Goal: Task Accomplishment & Management: Use online tool/utility

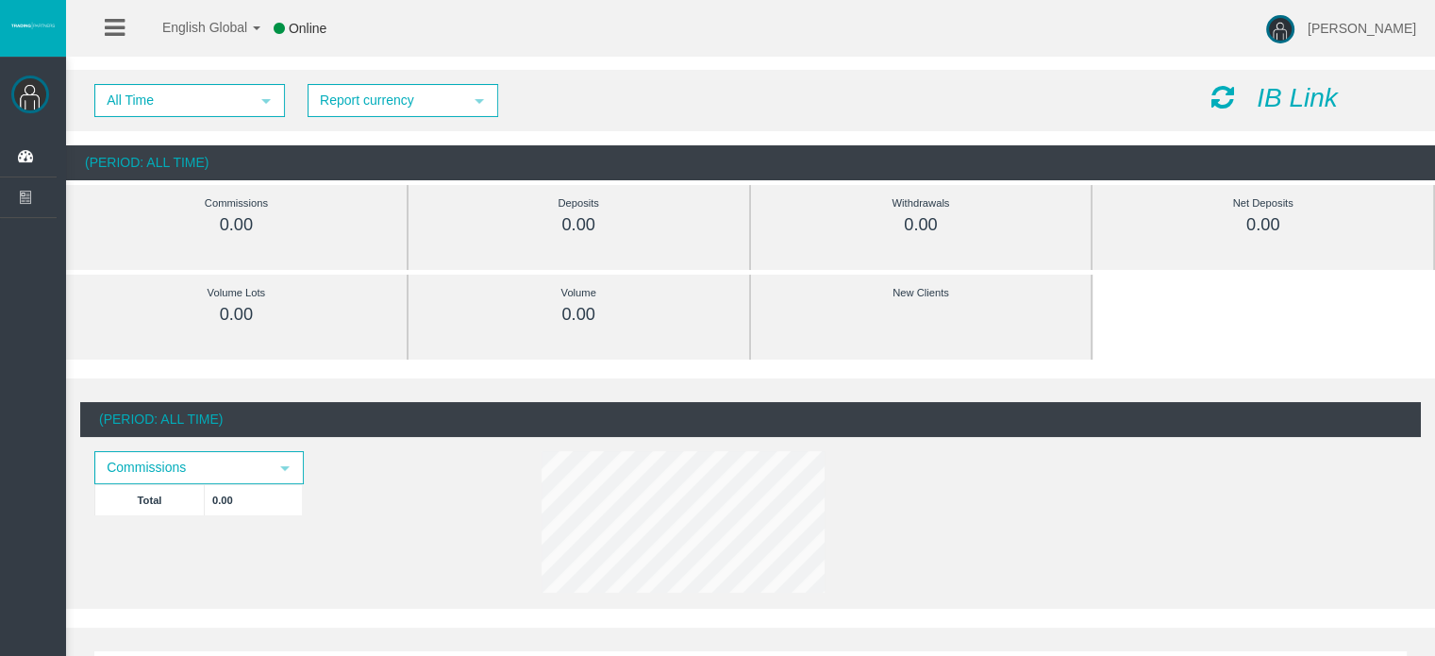
click at [39, 97] on img at bounding box center [30, 94] width 38 height 38
click at [100, 26] on li at bounding box center [114, 28] width 29 height 57
click at [112, 27] on icon at bounding box center [115, 28] width 20 height 24
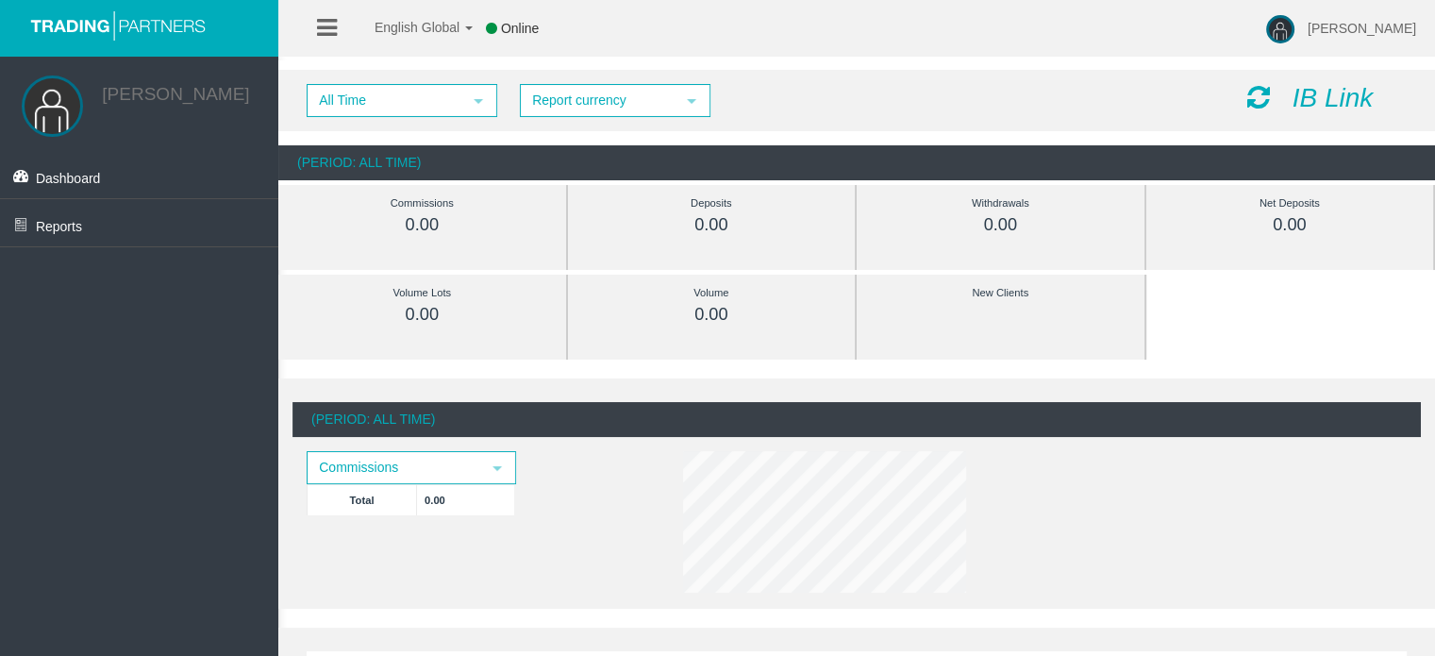
click at [336, 37] on icon at bounding box center [327, 28] width 20 height 24
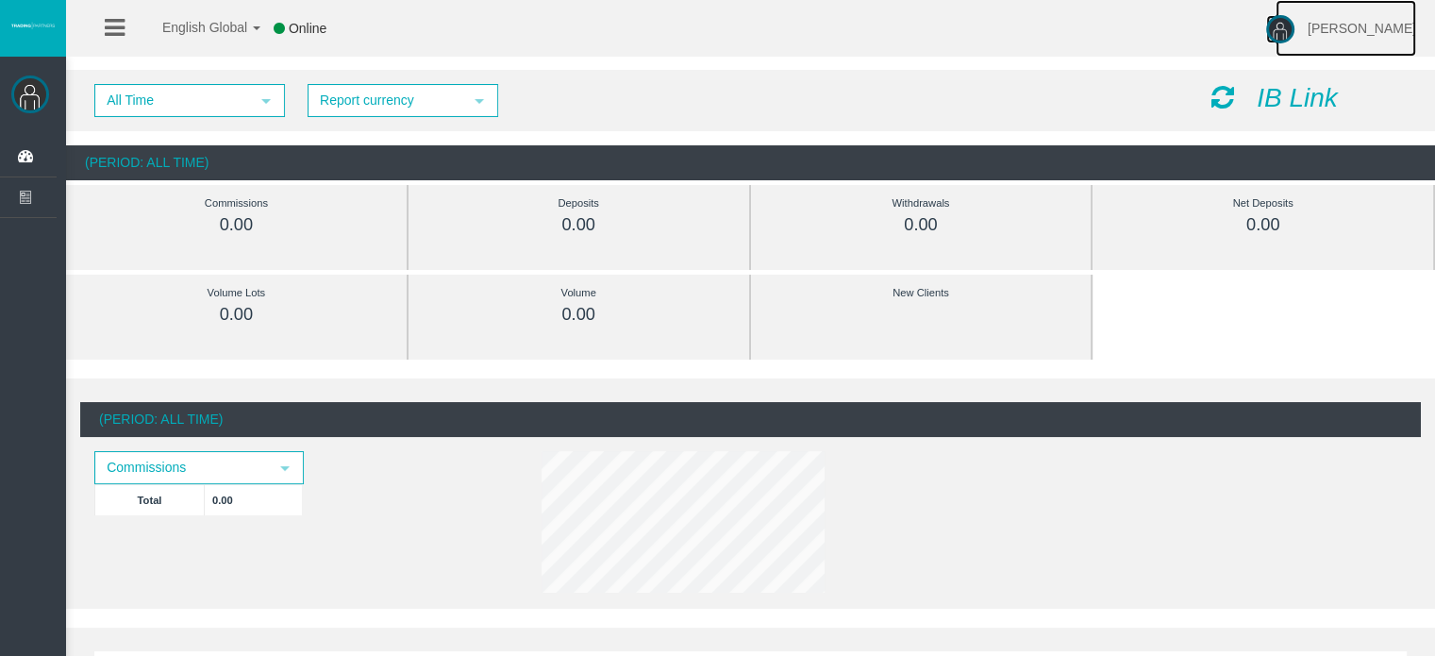
click at [1286, 37] on img at bounding box center [1280, 29] width 28 height 28
click at [679, 118] on div "All Time select 5 Report currency select IB Link" at bounding box center [750, 100] width 1369 height 61
click at [121, 28] on icon at bounding box center [115, 28] width 20 height 24
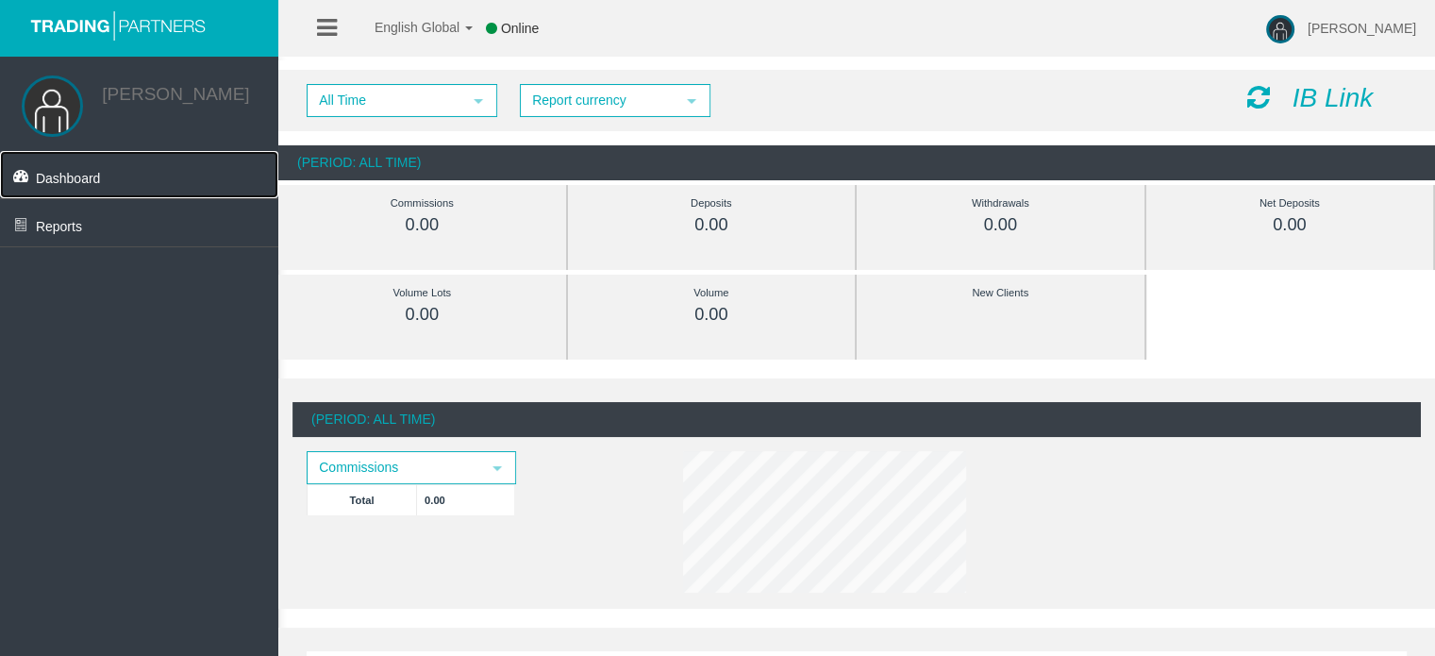
click at [79, 186] on span "Dashboard" at bounding box center [68, 178] width 65 height 15
click at [336, 17] on icon at bounding box center [327, 28] width 20 height 24
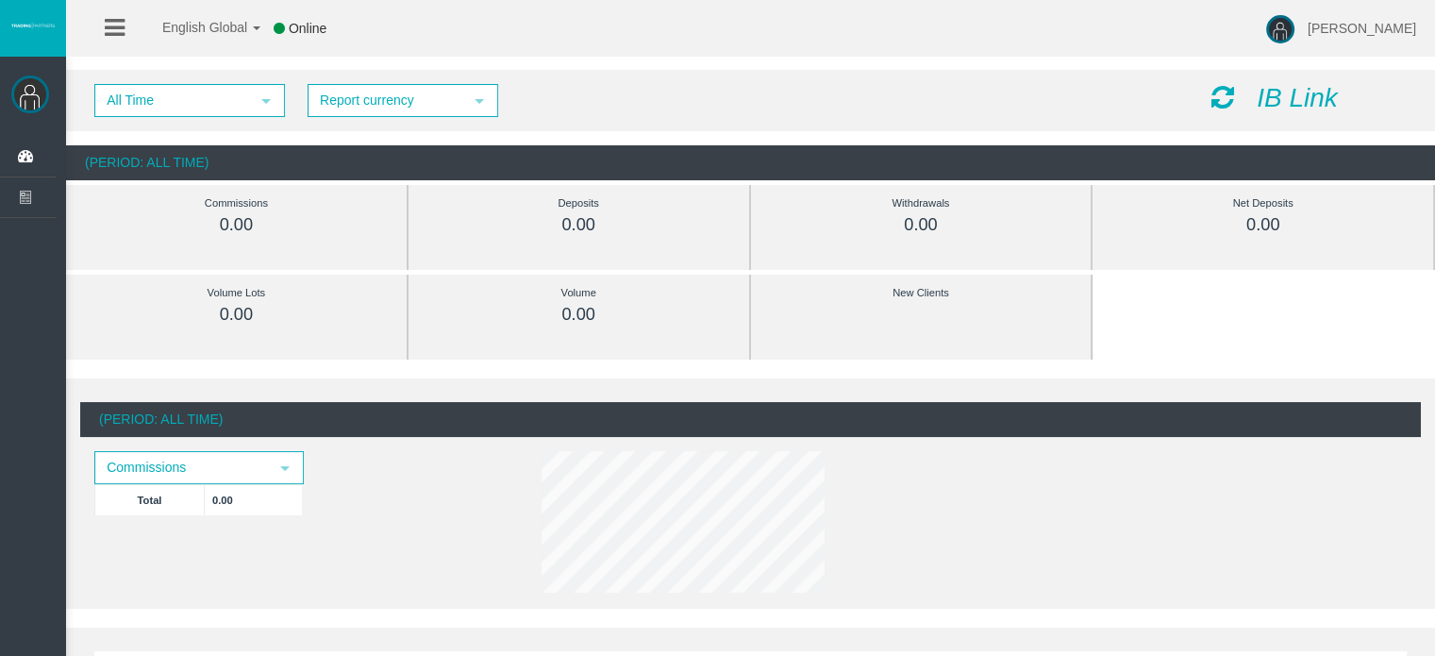
click at [18, 109] on div "[PERSON_NAME]" at bounding box center [28, 92] width 57 height 71
click at [31, 94] on img at bounding box center [30, 94] width 38 height 38
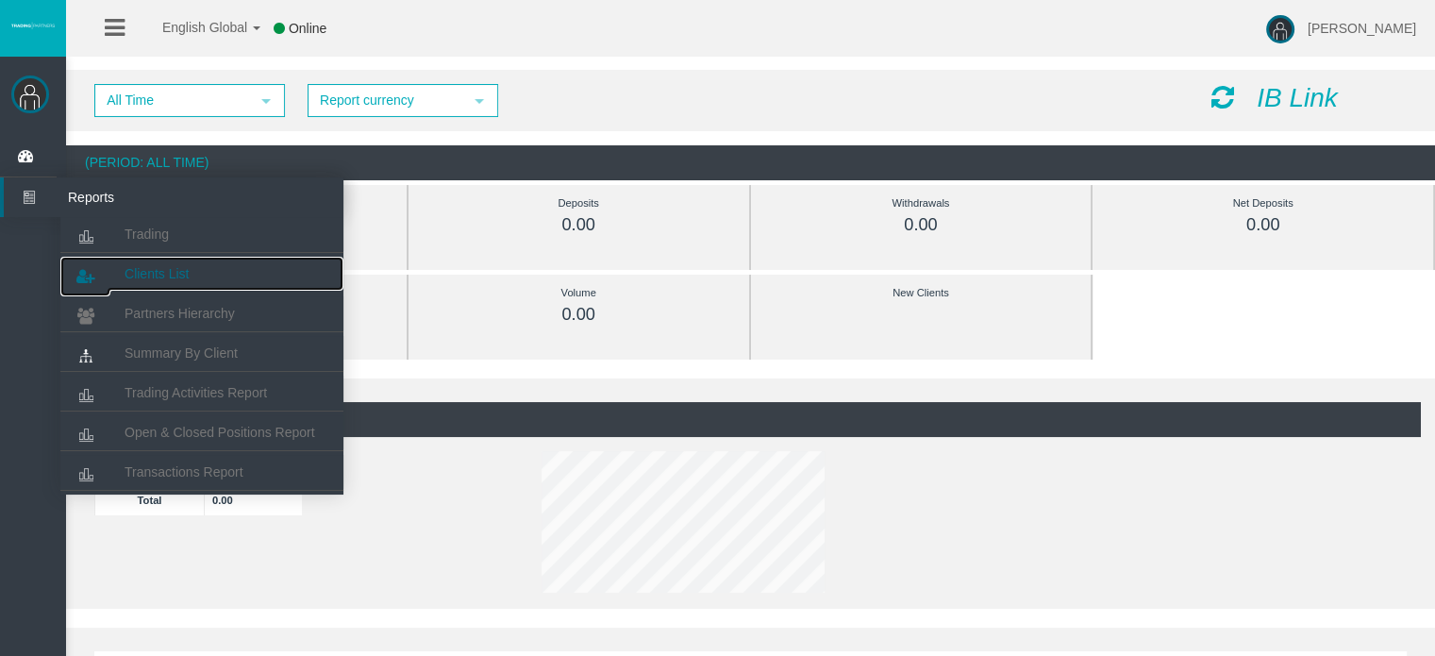
click at [175, 275] on span "Clients List" at bounding box center [157, 273] width 64 height 15
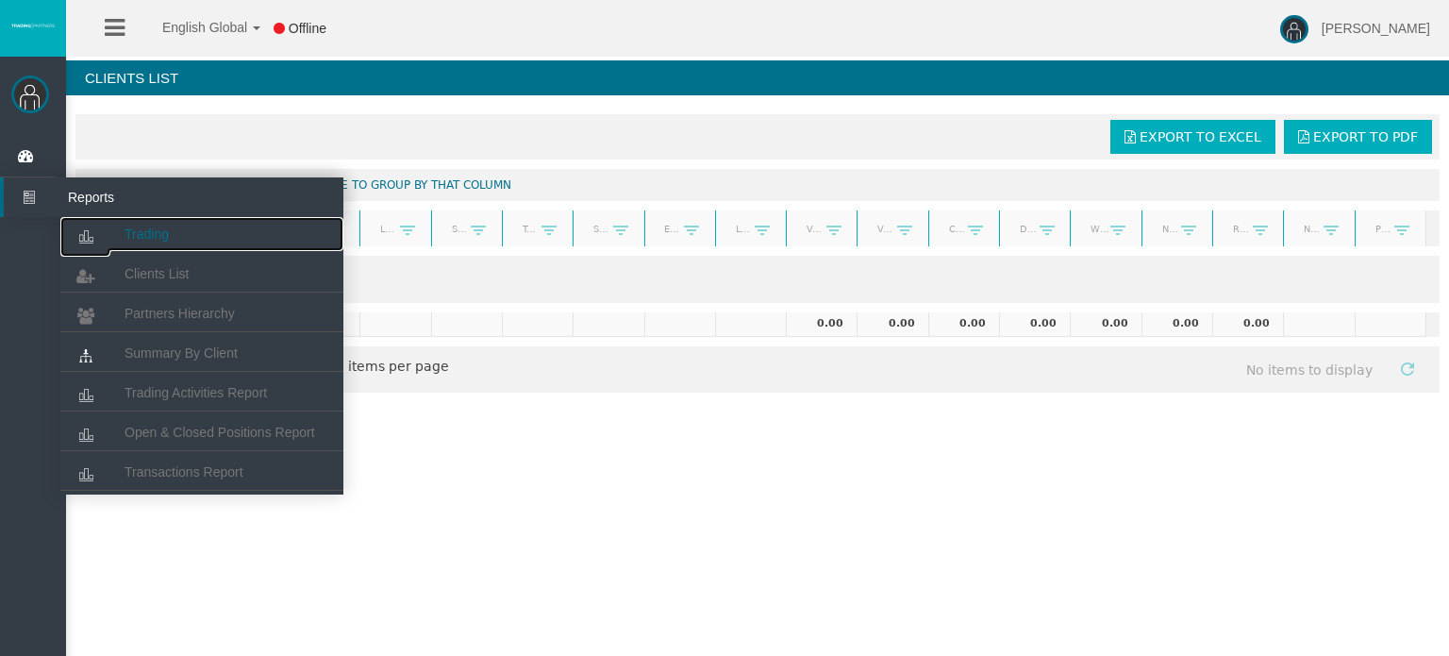
click at [122, 229] on link "Trading" at bounding box center [201, 234] width 283 height 34
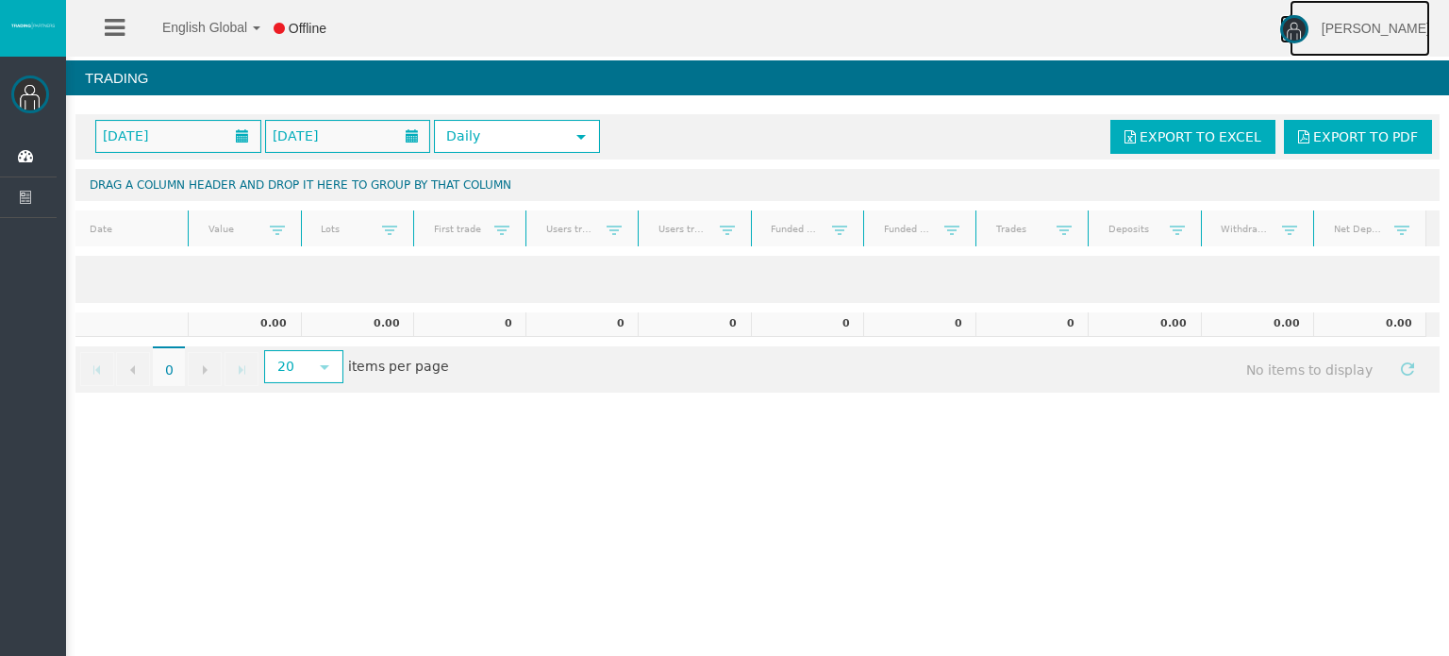
click at [1297, 39] on img at bounding box center [1294, 29] width 28 height 28
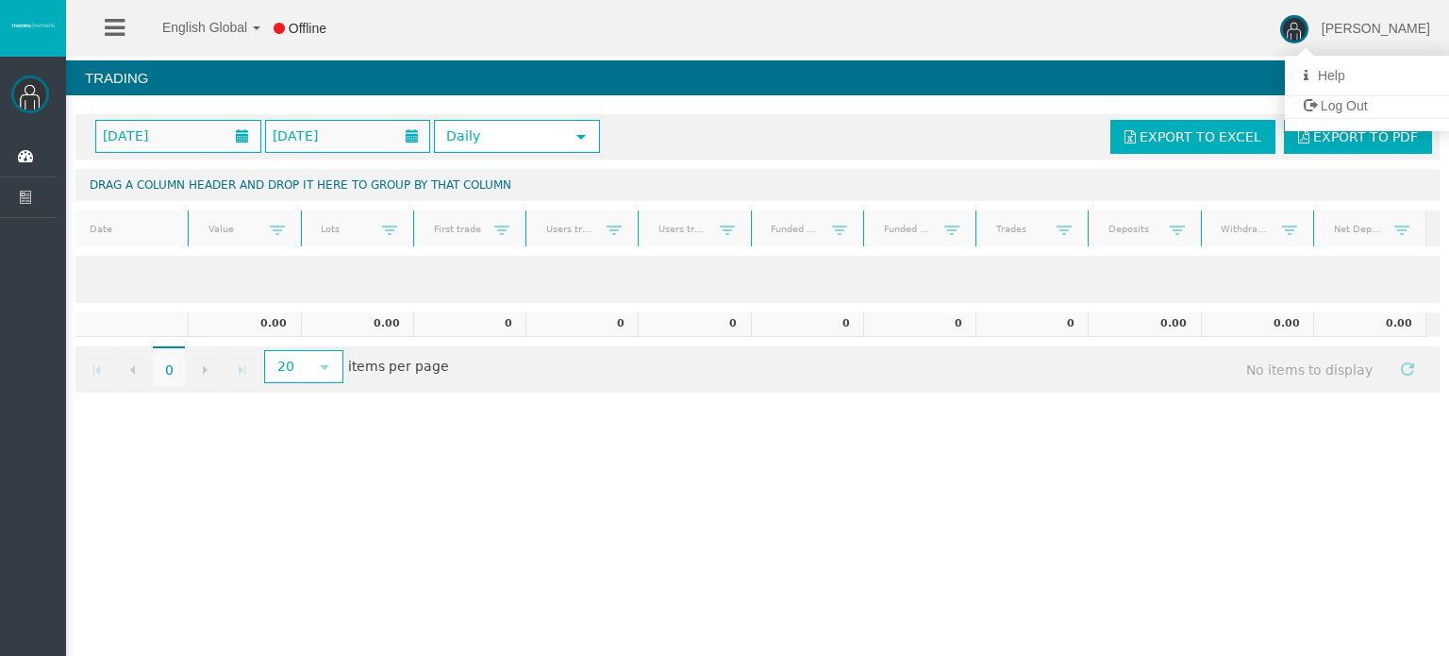
click at [1186, 56] on div "English Global 简体中文 English Global 日本語 한국어 Offline Hazah Mohammad Help Log Out" at bounding box center [724, 28] width 1449 height 57
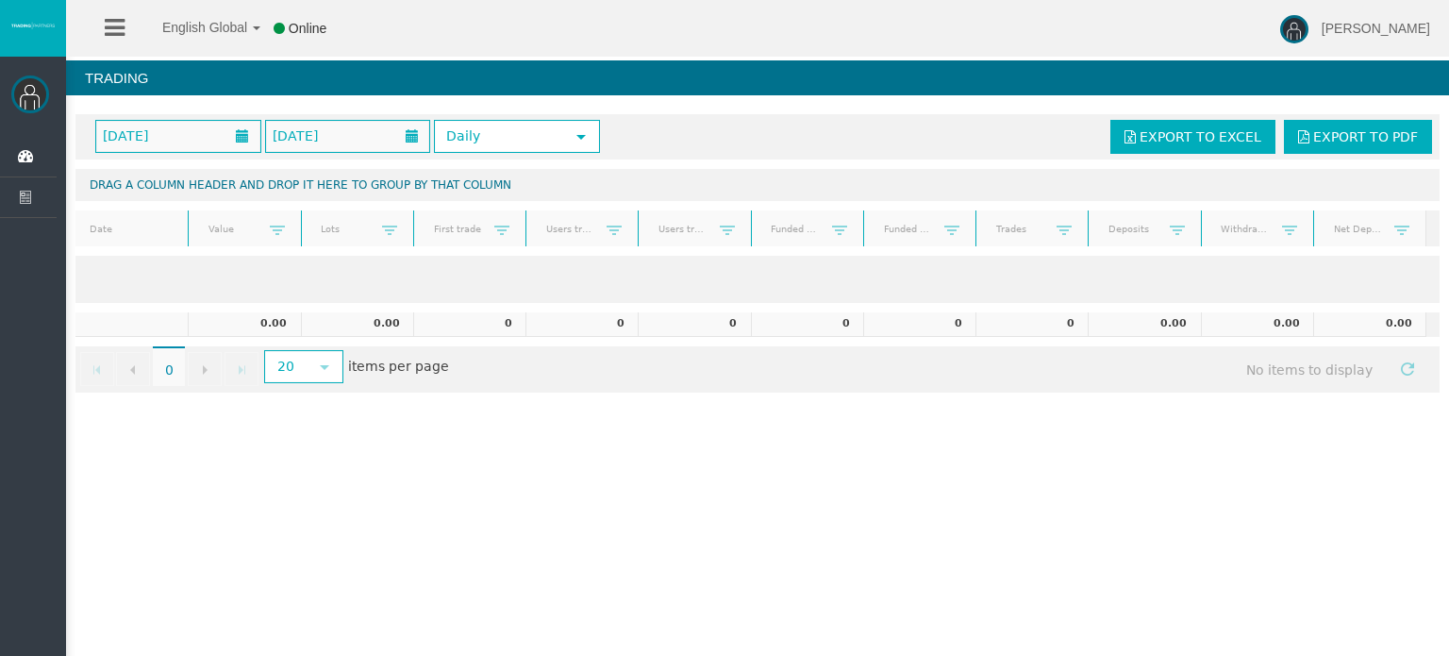
click at [45, 109] on div "[PERSON_NAME]" at bounding box center [28, 92] width 57 height 71
click at [113, 32] on icon at bounding box center [115, 28] width 20 height 24
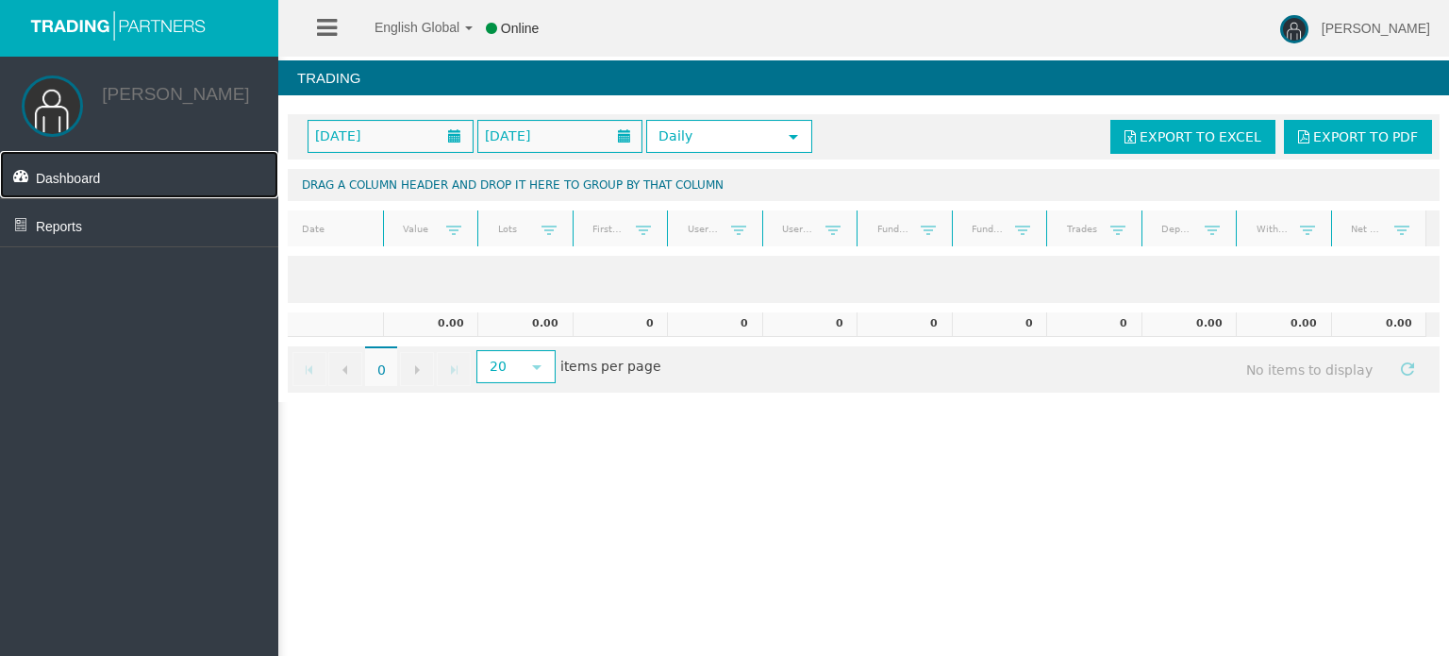
click at [97, 186] on span "Dashboard" at bounding box center [68, 178] width 65 height 15
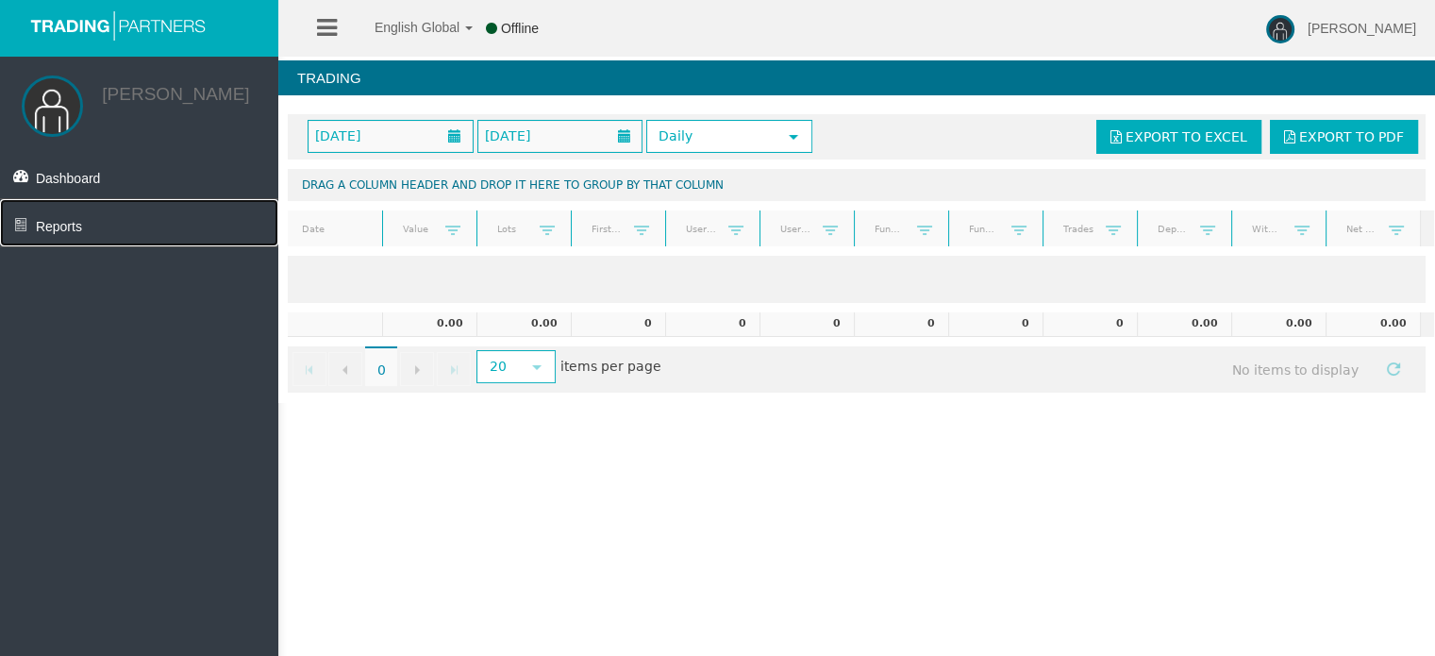
click at [91, 238] on link "Reports" at bounding box center [139, 222] width 278 height 47
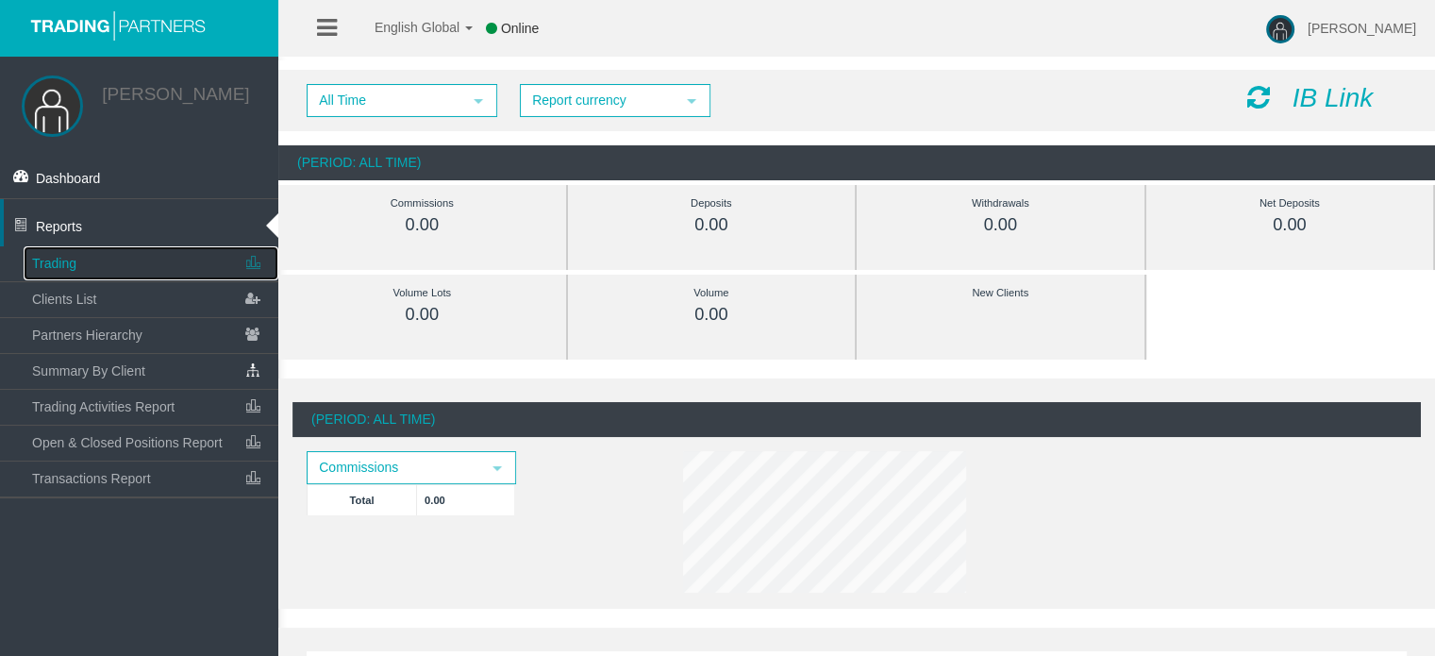
click at [151, 269] on link "Trading" at bounding box center [151, 263] width 255 height 34
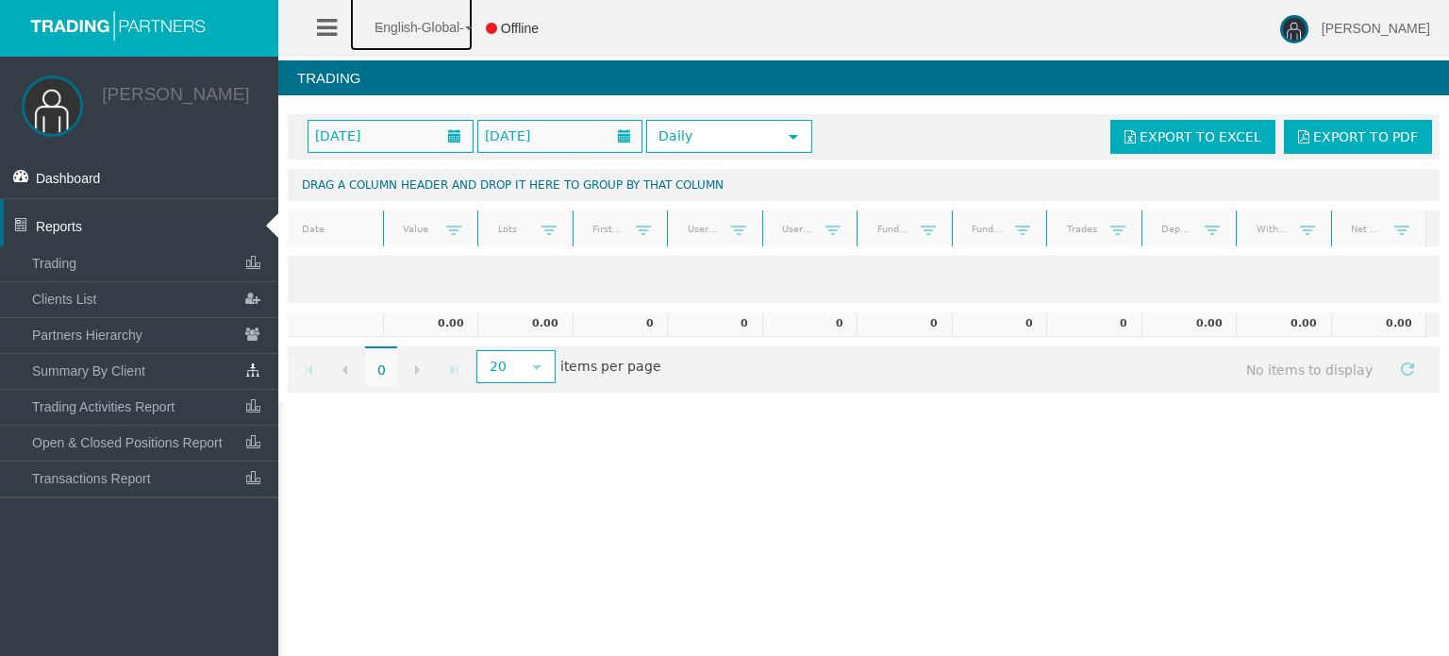
click at [396, 36] on link "English Global" at bounding box center [411, 22] width 123 height 57
click at [317, 34] on icon at bounding box center [327, 28] width 20 height 24
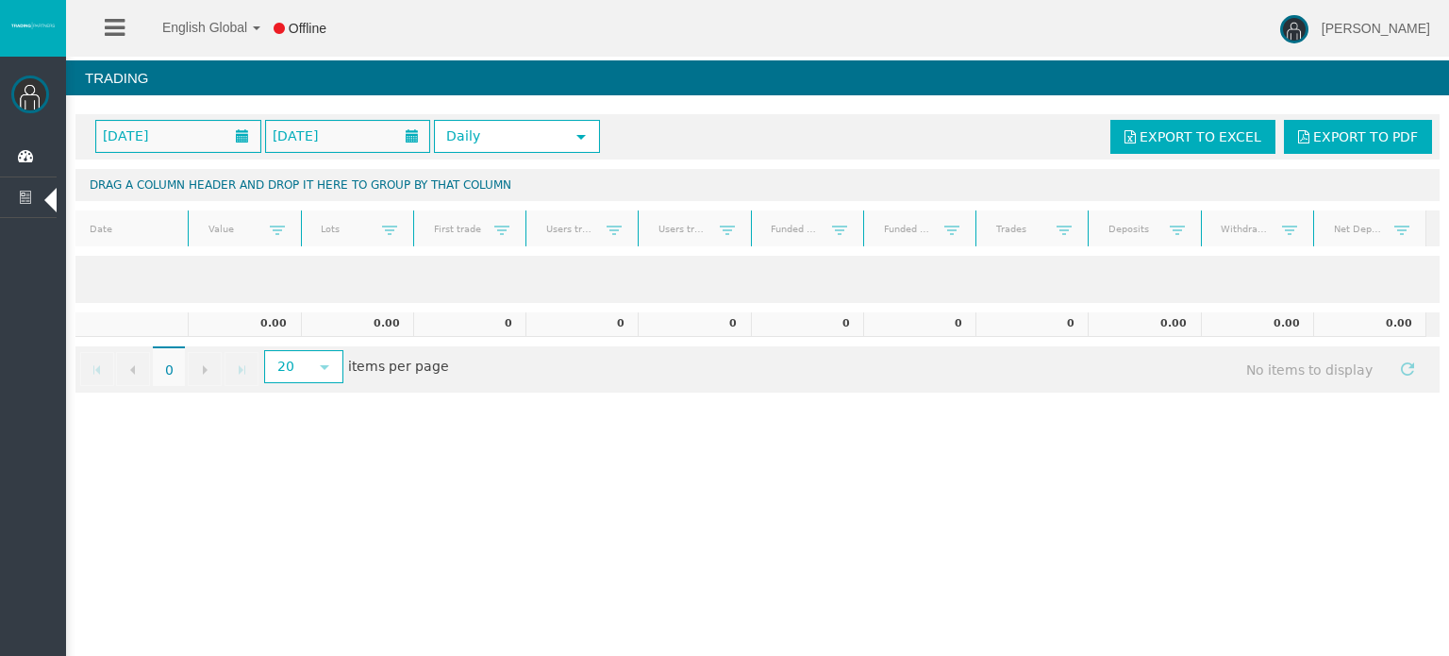
click at [132, 39] on ul "English Global 简体中文 English Global 日本語 한국어 Offline" at bounding box center [222, 28] width 273 height 57
click at [125, 33] on li at bounding box center [114, 28] width 29 height 57
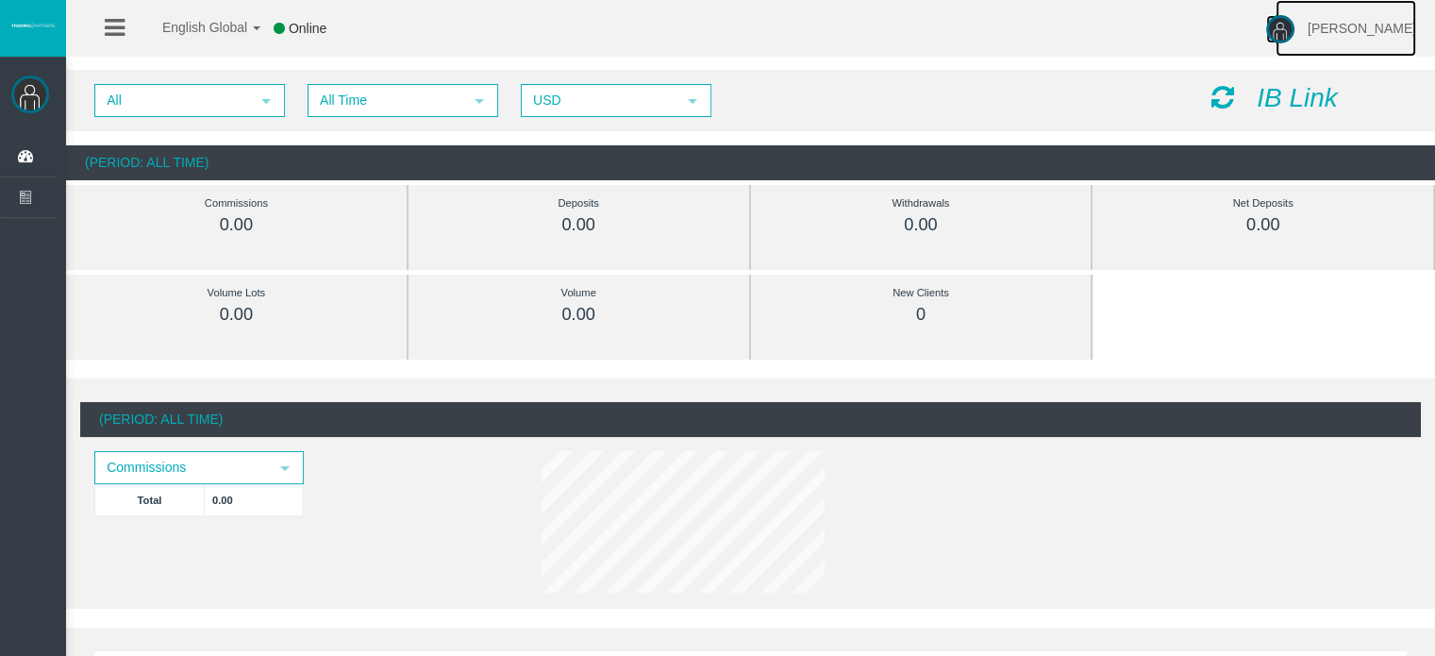
click at [1323, 22] on span "[PERSON_NAME]" at bounding box center [1361, 28] width 108 height 15
click at [1024, 71] on div "All select All Time select 5 USD select USD IB Link" at bounding box center [750, 100] width 1369 height 61
click at [1276, 105] on icon "IB Link" at bounding box center [1296, 97] width 81 height 29
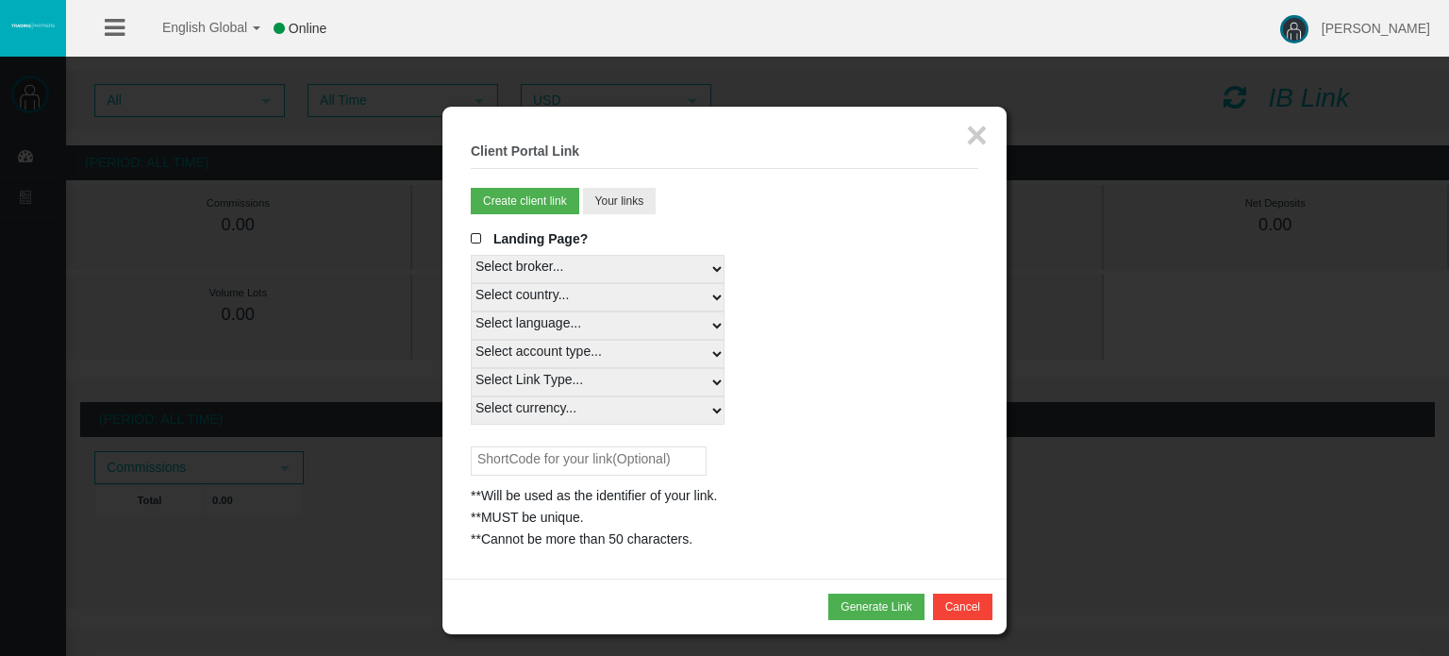
click at [479, 238] on span at bounding box center [480, 238] width 19 height 13
click at [0, 0] on input "Landing Page?" at bounding box center [0, 0] width 0 height 0
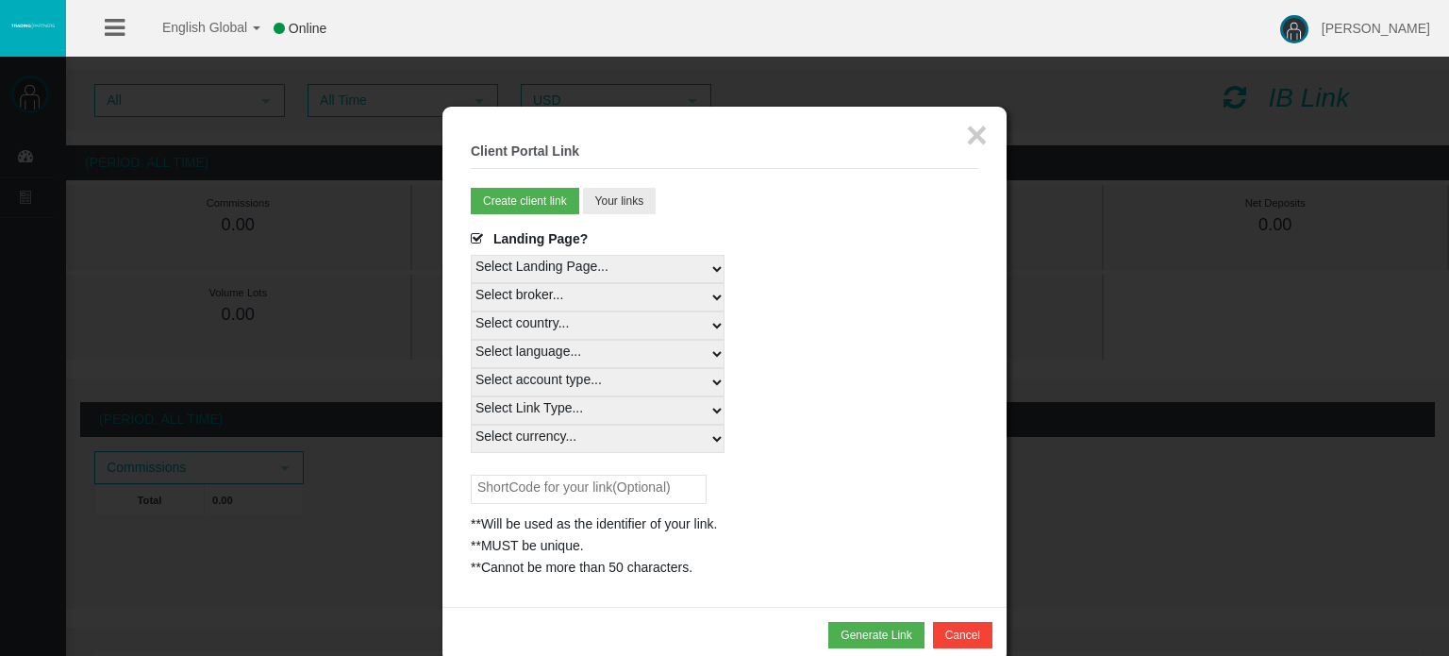
click at [535, 270] on select "Select Landing Page..." at bounding box center [598, 269] width 254 height 28
click at [471, 255] on select "Select Landing Page..." at bounding box center [598, 269] width 254 height 28
click at [479, 237] on span at bounding box center [480, 238] width 19 height 13
click at [0, 0] on input "Landing Page?" at bounding box center [0, 0] width 0 height 0
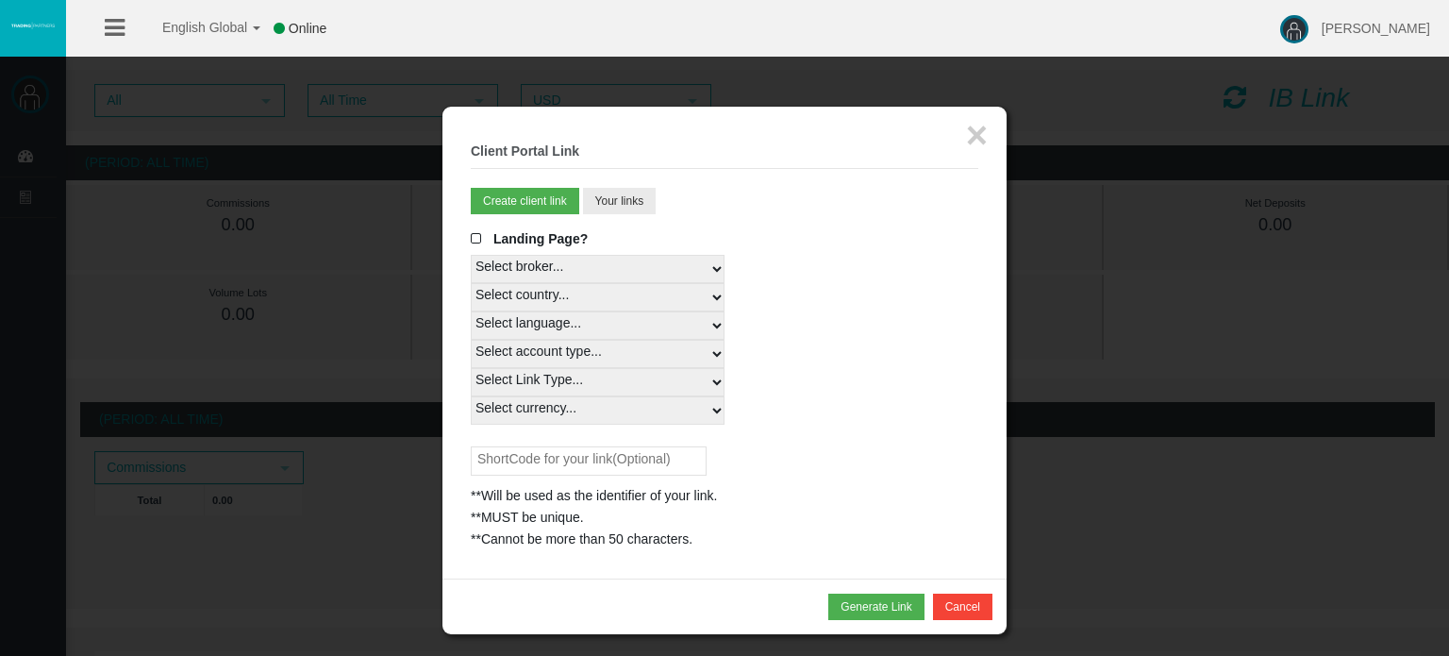
click at [524, 264] on select "Select broker... T4Trade" at bounding box center [598, 269] width 254 height 28
click at [471, 255] on select "Select broker... T4Trade" at bounding box center [598, 269] width 254 height 28
click at [537, 309] on select "Select country... Rest of the World" at bounding box center [598, 297] width 254 height 28
click at [535, 301] on select "Select country... Rest of the World" at bounding box center [598, 297] width 254 height 28
click at [528, 297] on select "Select country... Rest of the World" at bounding box center [598, 297] width 254 height 28
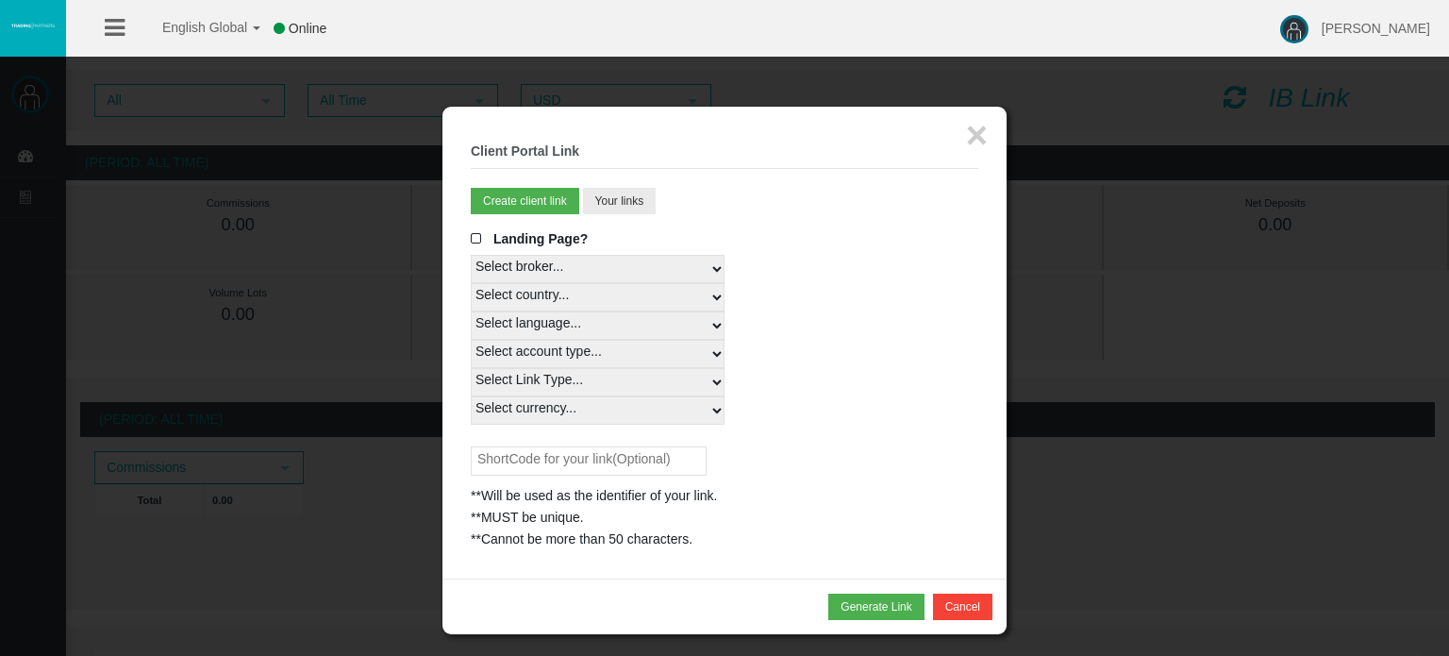
select select
click at [471, 283] on select "Select country... Rest of the World" at bounding box center [598, 297] width 254 height 28
click at [534, 326] on select "Select language... English Japanese Chinese Portuguese Spanish Czech German Fre…" at bounding box center [598, 325] width 254 height 28
select select
click at [471, 311] on select "Select language... English Japanese Chinese Portuguese Spanish Czech German Fre…" at bounding box center [598, 325] width 254 height 28
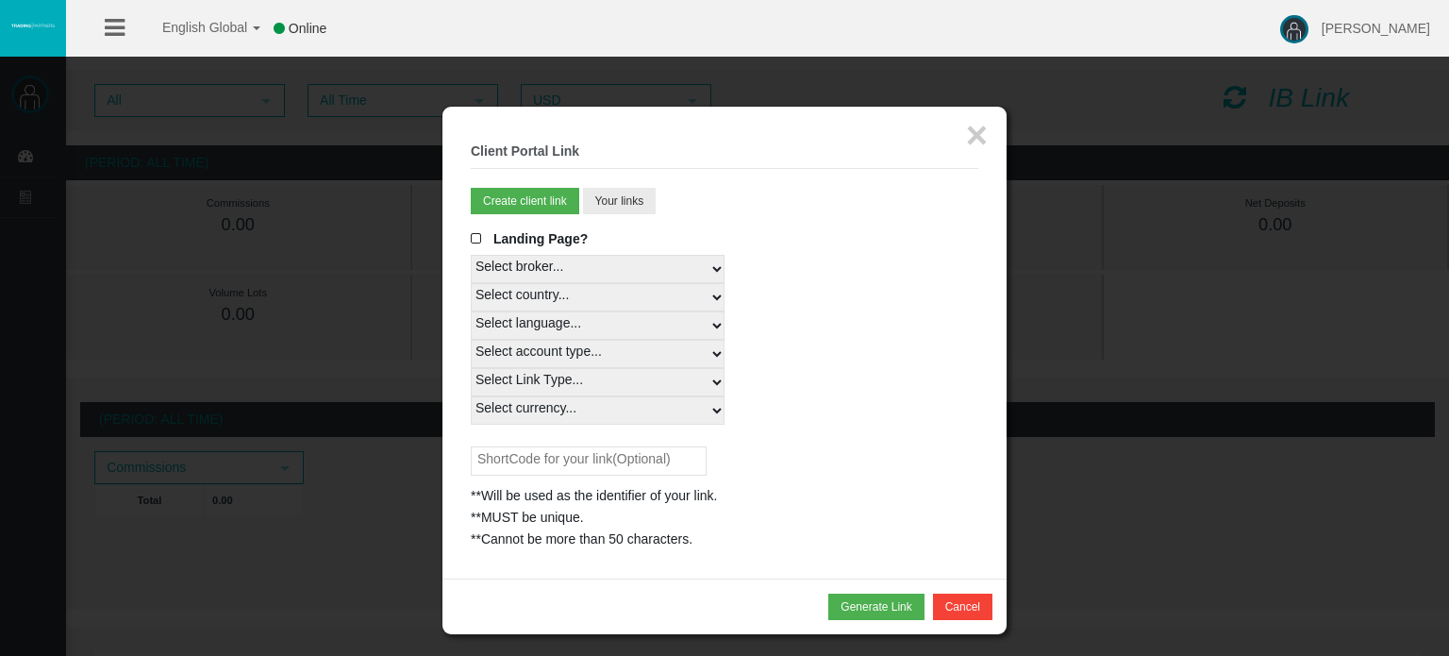
click at [581, 358] on select "Select account type... All Platforms STP Swap Free MT4 LiveFloatingSpreadAccoun…" at bounding box center [598, 354] width 254 height 28
select select
click at [471, 340] on select "Select account type... All Platforms STP Swap Free MT4 LiveFloatingSpreadAccoun…" at bounding box center [598, 354] width 254 height 28
click at [577, 377] on select "Select Link Type... Real" at bounding box center [598, 382] width 254 height 28
select select "Real"
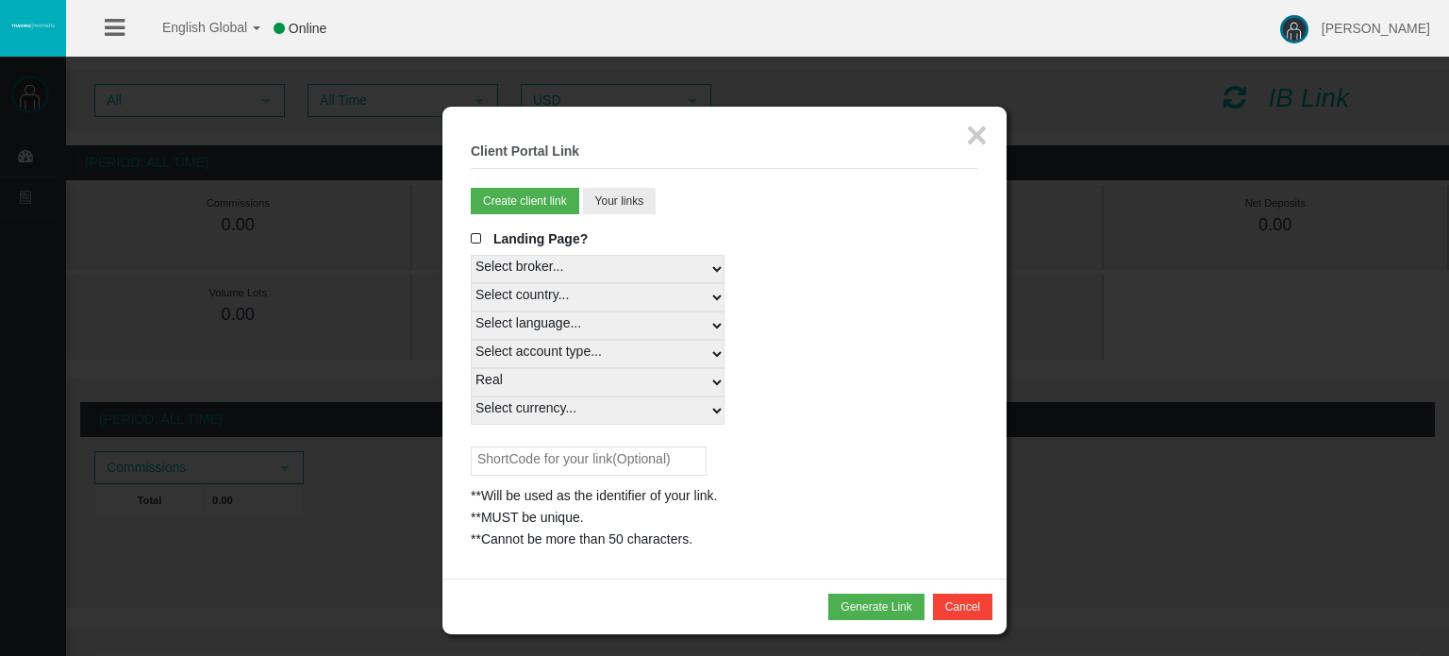
click at [471, 368] on select "Select Link Type... Real" at bounding box center [598, 382] width 254 height 28
click at [567, 408] on select "Select currency... All Currencies" at bounding box center [598, 410] width 254 height 28
select select "All Currencies"
click at [471, 396] on select "Select currency... All Currencies" at bounding box center [598, 410] width 254 height 28
click at [561, 462] on input "text" at bounding box center [589, 460] width 236 height 29
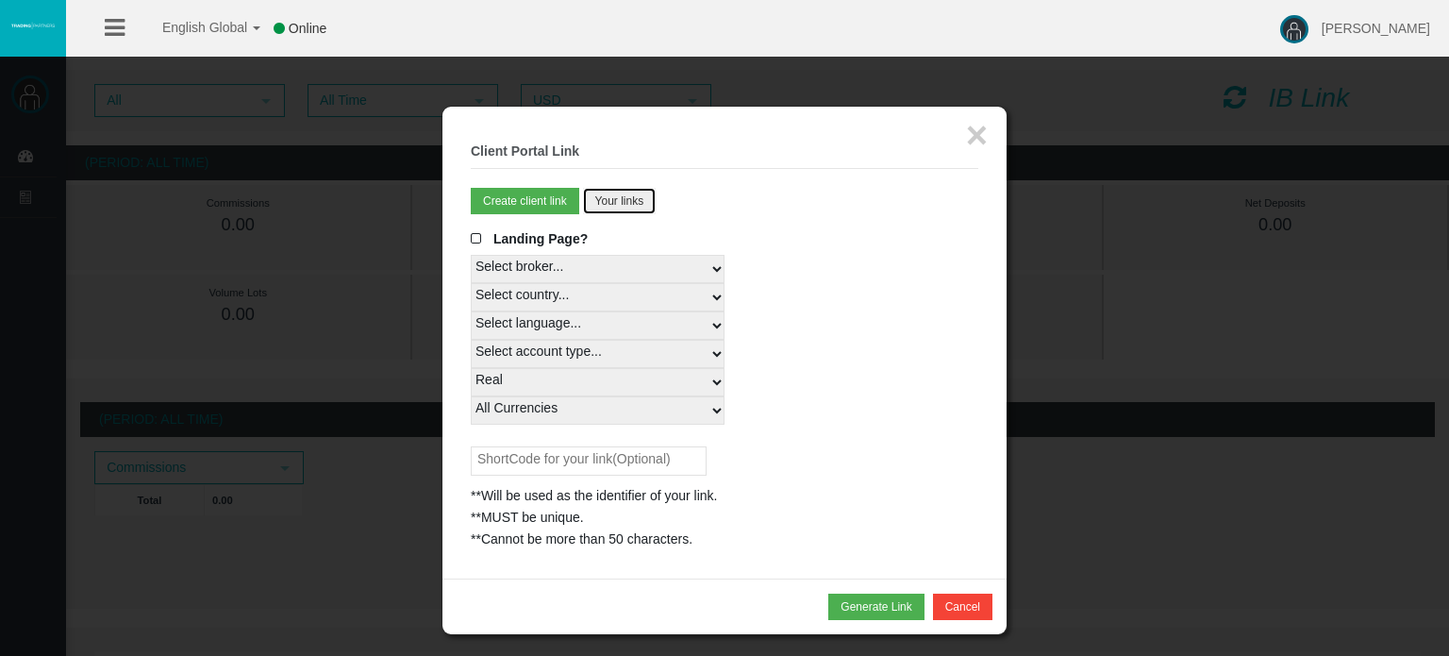
click at [604, 206] on button "Your links" at bounding box center [620, 201] width 74 height 26
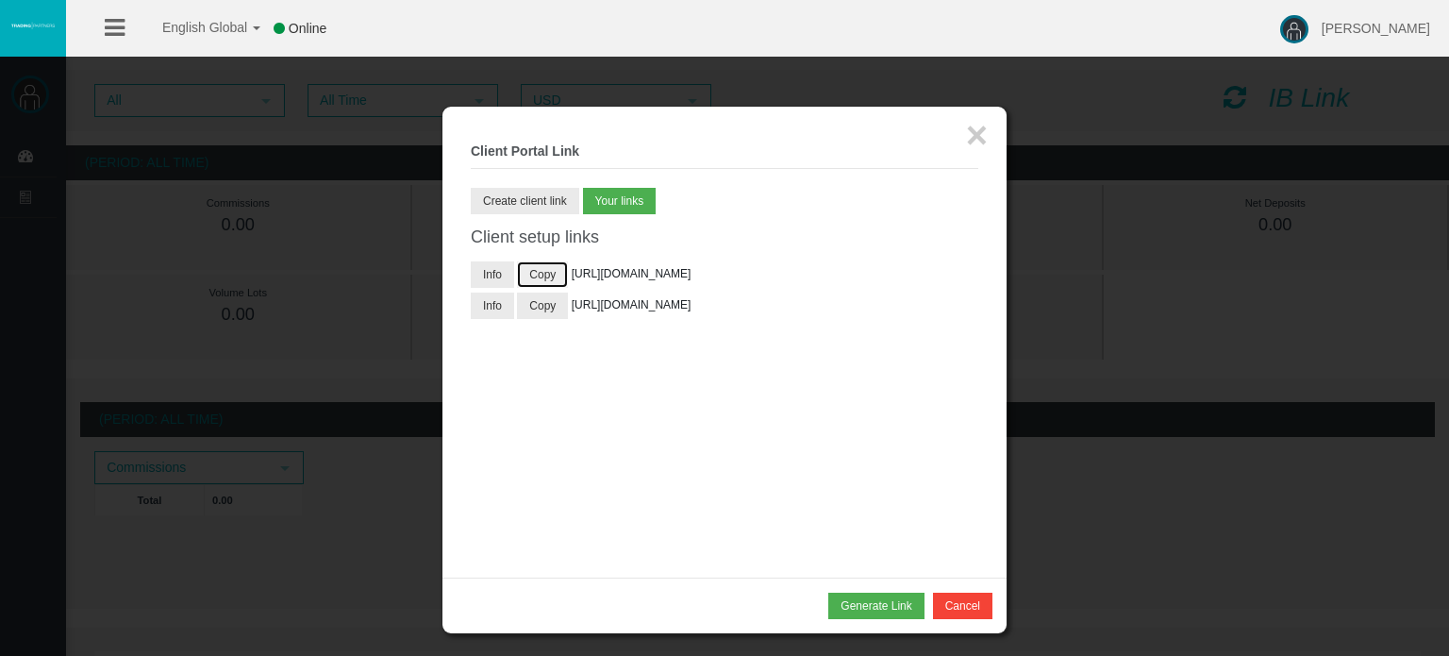
click at [555, 278] on button "Copy" at bounding box center [542, 274] width 51 height 26
click at [548, 319] on button "Copy" at bounding box center [542, 305] width 51 height 26
click at [954, 609] on button "Cancel" at bounding box center [962, 605] width 59 height 26
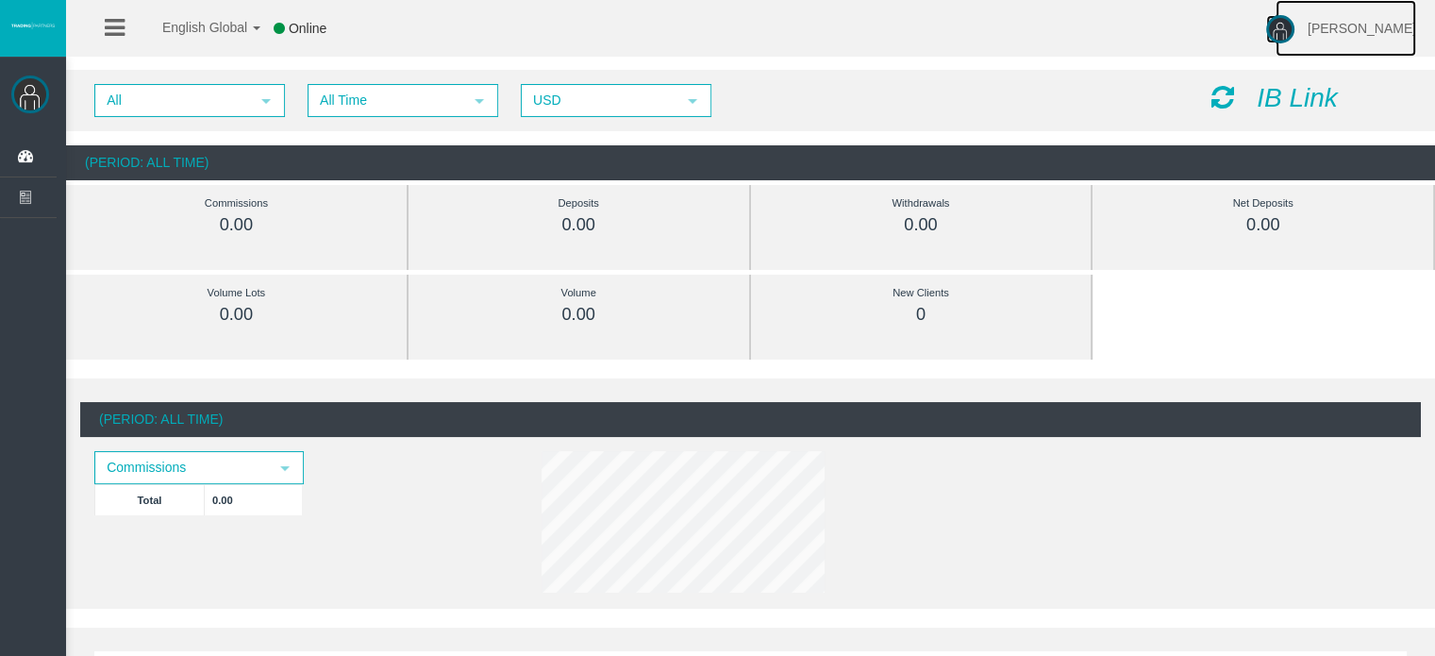
click at [1309, 3] on link "[PERSON_NAME]" at bounding box center [1345, 28] width 141 height 57
click at [26, 88] on img at bounding box center [30, 94] width 38 height 38
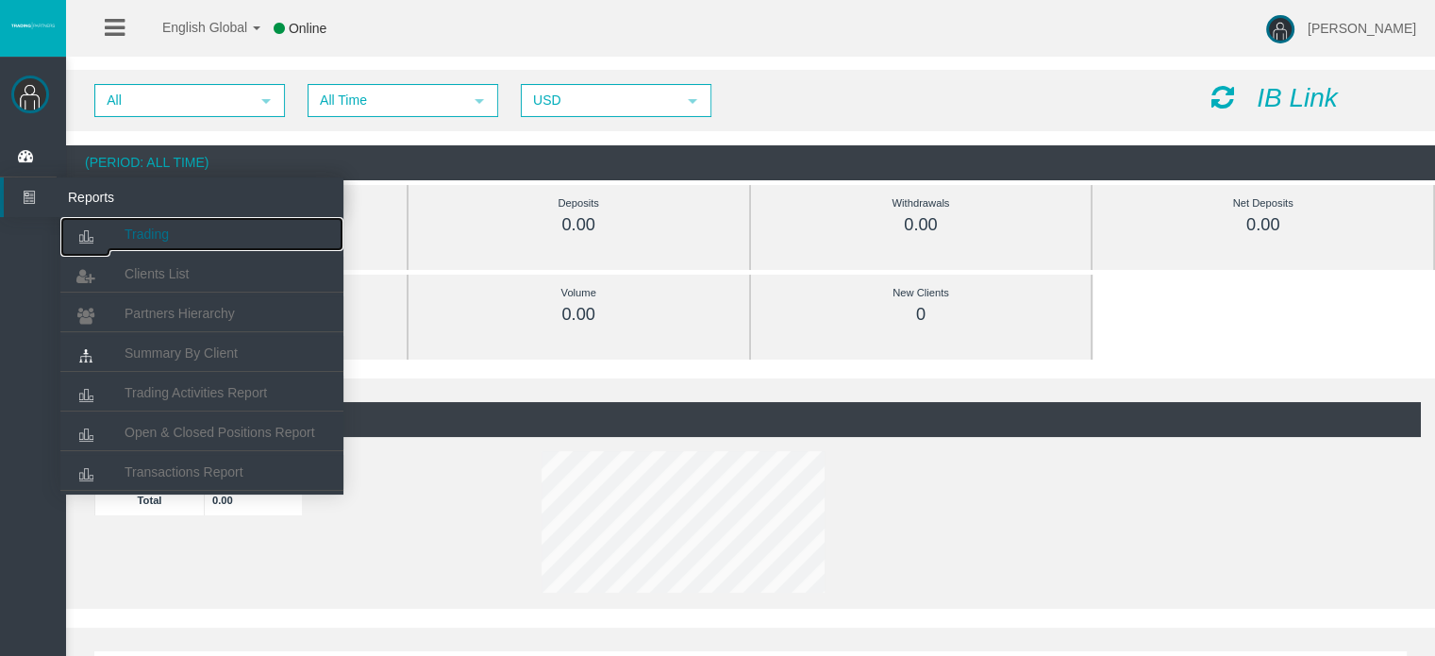
click at [132, 235] on span "Trading" at bounding box center [147, 233] width 44 height 15
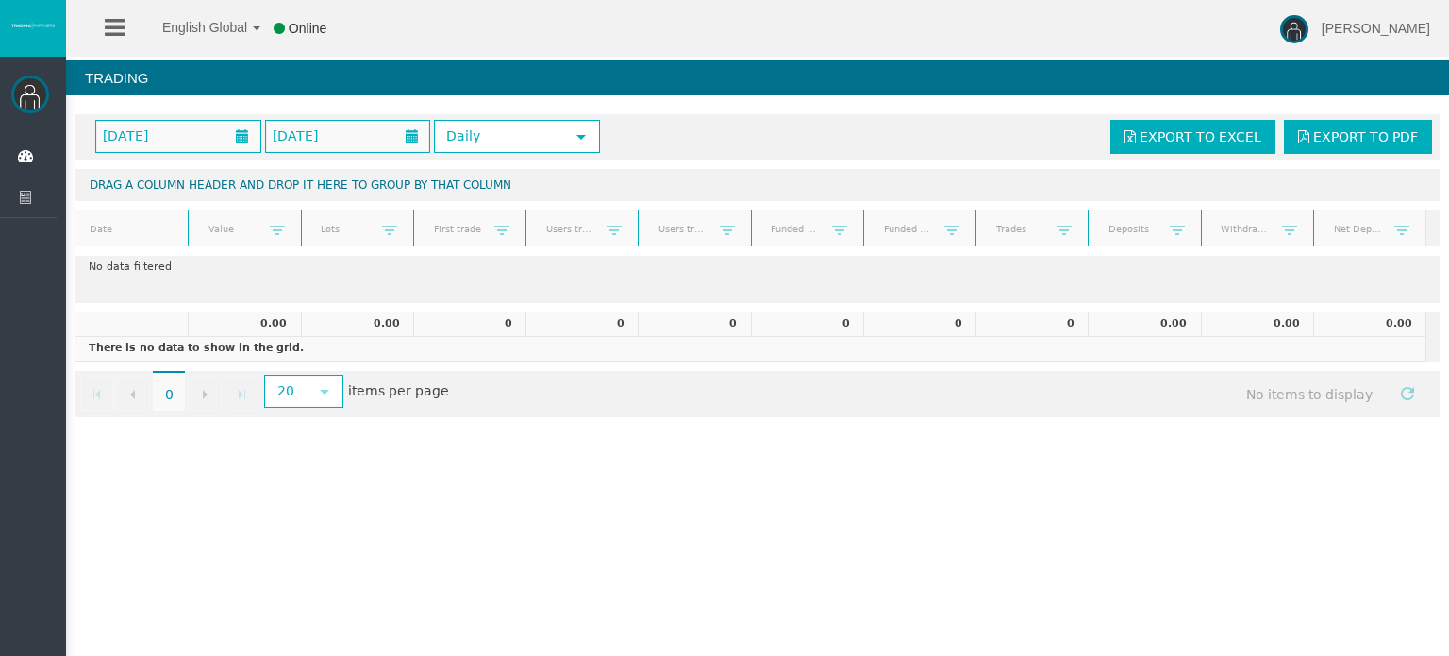
click at [40, 29] on img at bounding box center [32, 26] width 47 height 8
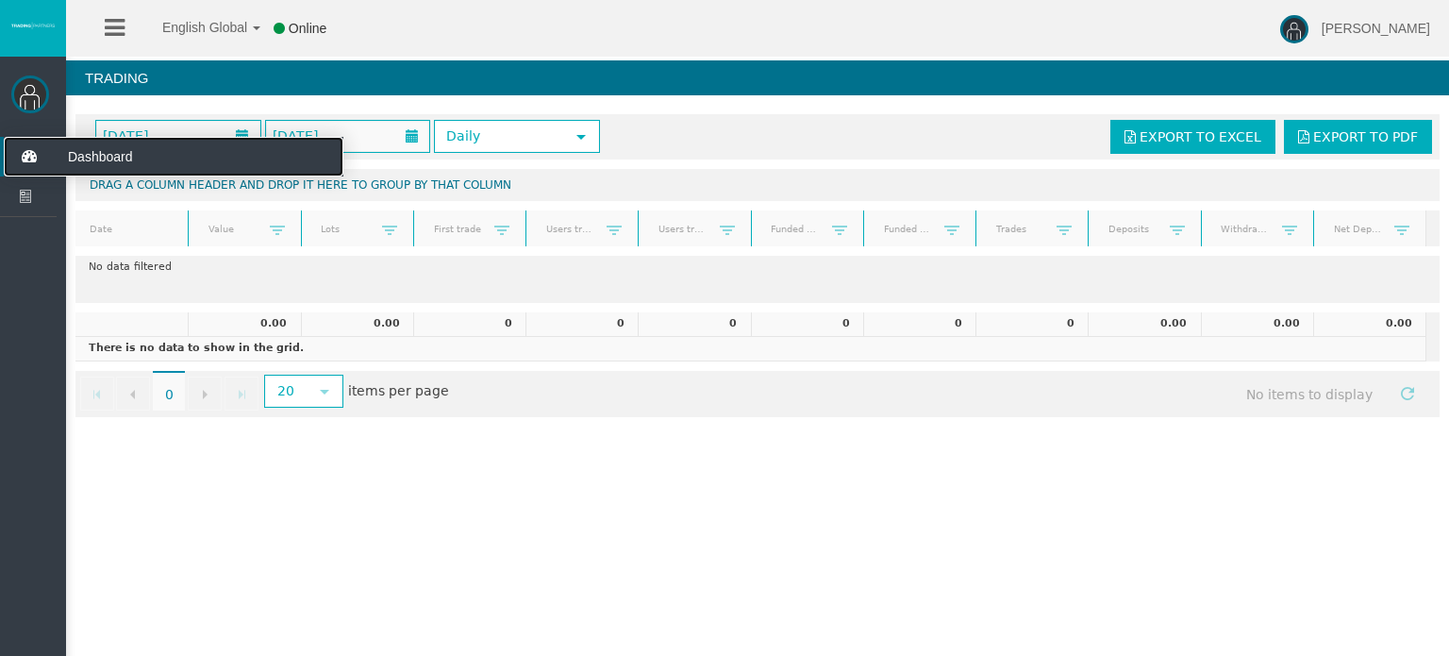
click at [128, 150] on span "Dashboard" at bounding box center [146, 157] width 185 height 40
